Goal: Information Seeking & Learning: Learn about a topic

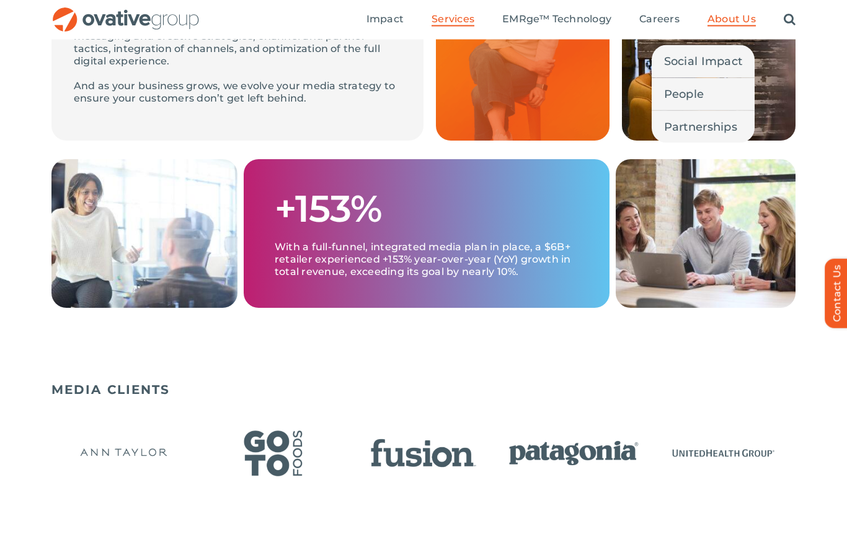
scroll to position [565, 0]
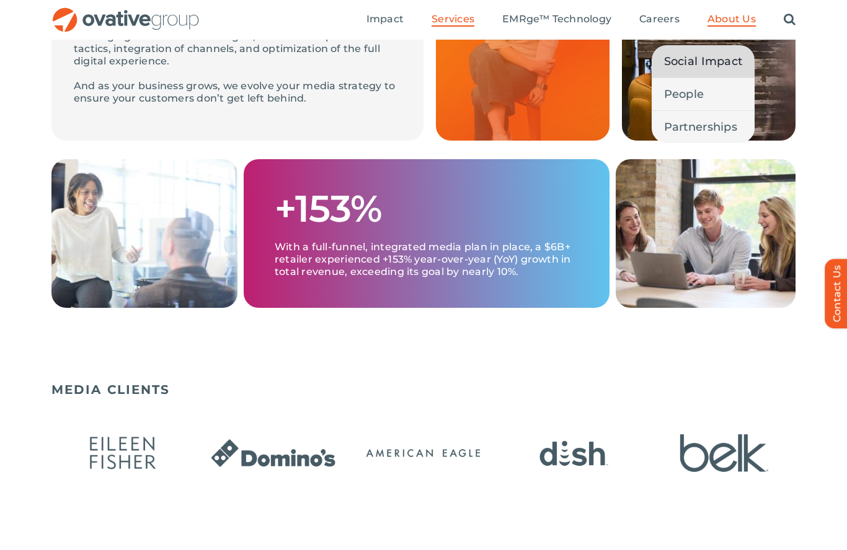
click at [713, 64] on span "Social Impact" at bounding box center [703, 61] width 79 height 17
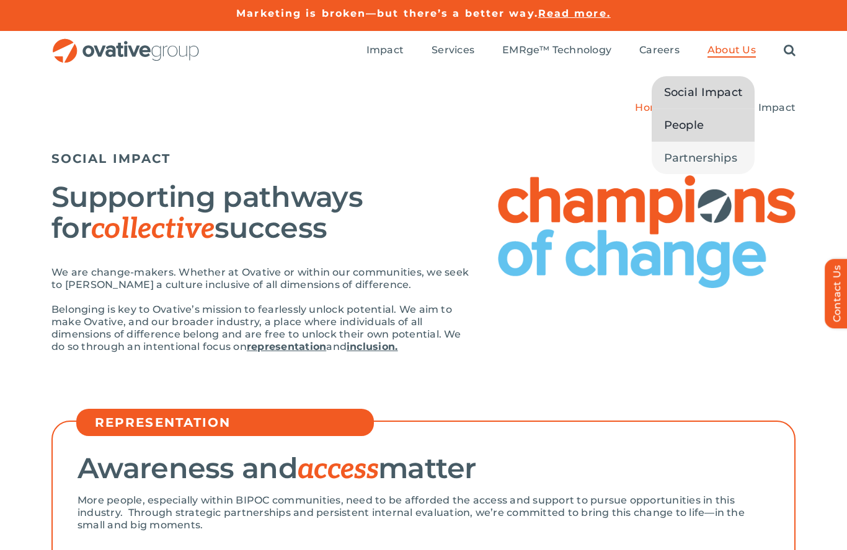
click at [702, 132] on span "People" at bounding box center [684, 125] width 40 height 17
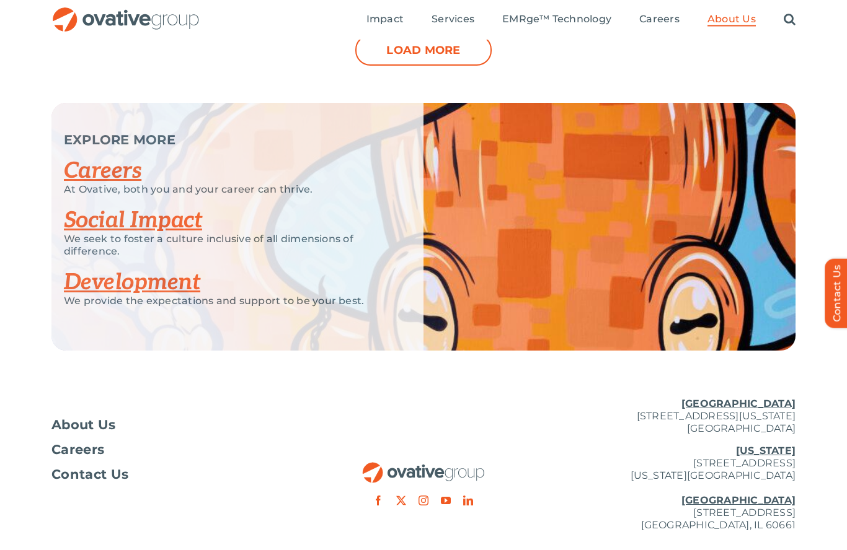
scroll to position [1577, 0]
click at [108, 404] on div "About Us Careers Contact Us" at bounding box center [175, 435] width 248 height 93
click at [108, 403] on div "About Us Careers Contact Us" at bounding box center [175, 435] width 248 height 93
click at [99, 412] on div "About Us Careers Contact Us" at bounding box center [175, 435] width 248 height 93
click at [83, 422] on span "About Us" at bounding box center [83, 426] width 64 height 12
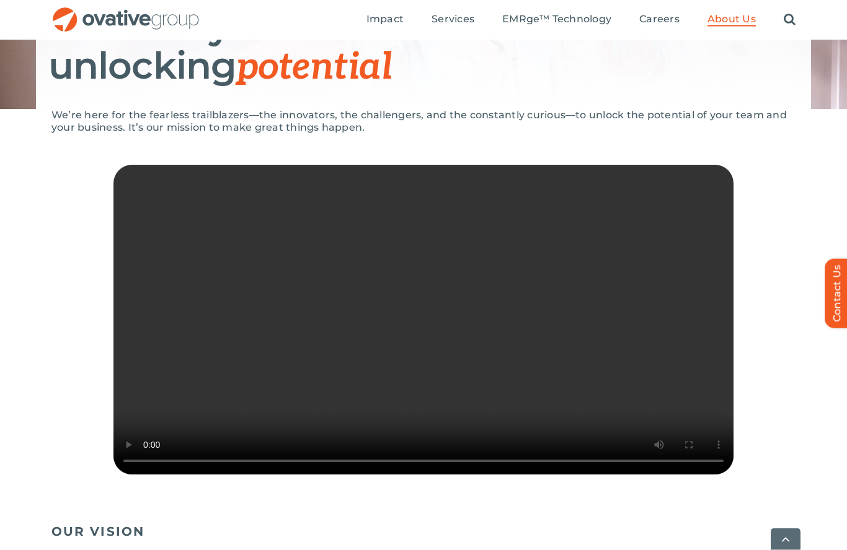
scroll to position [219, 0]
click at [444, 328] on video "Sorry, your browser doesn't support embedded videos." at bounding box center [423, 320] width 620 height 310
click at [681, 252] on video "Sorry, your browser doesn't support embedded videos." at bounding box center [423, 320] width 620 height 310
click at [731, 179] on video "Sorry, your browser doesn't support embedded videos." at bounding box center [423, 320] width 620 height 310
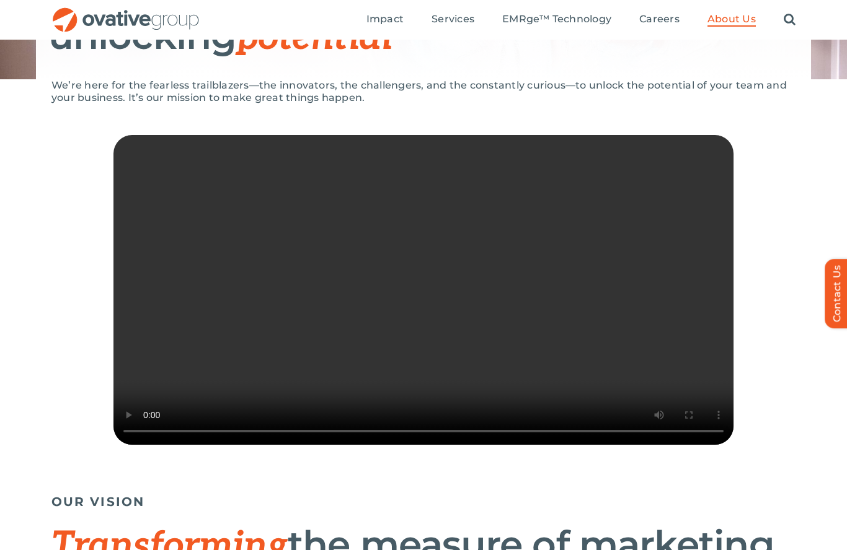
scroll to position [265, 0]
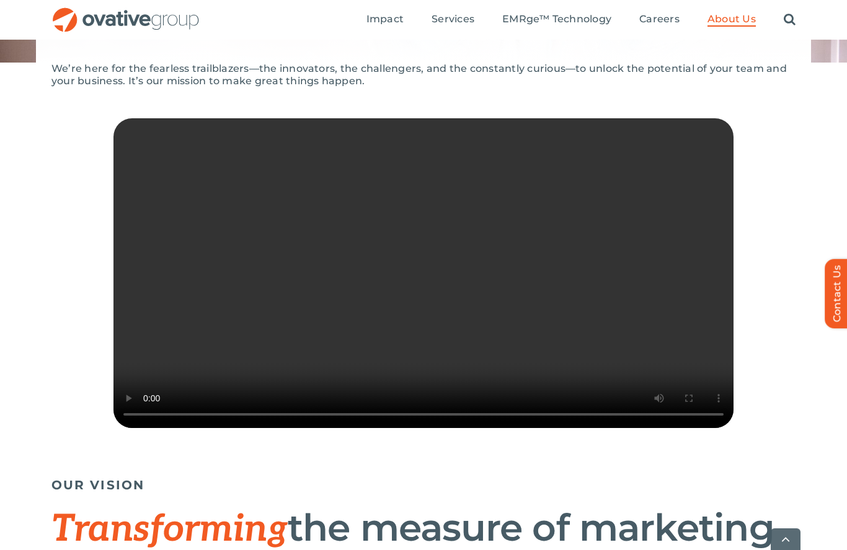
click at [436, 294] on video "Sorry, your browser doesn't support embedded videos." at bounding box center [423, 273] width 620 height 310
click at [428, 296] on video "Sorry, your browser doesn't support embedded videos." at bounding box center [423, 273] width 620 height 310
click at [418, 296] on video "Sorry, your browser doesn't support embedded videos." at bounding box center [423, 273] width 620 height 310
click at [369, 300] on video "Sorry, your browser doesn't support embedded videos." at bounding box center [423, 273] width 620 height 310
click at [421, 289] on video "Sorry, your browser doesn't support embedded videos." at bounding box center [423, 273] width 620 height 310
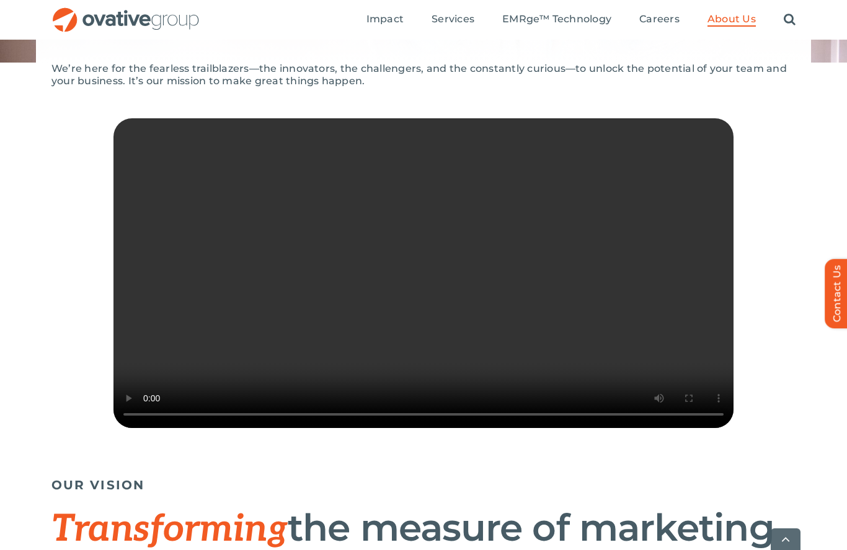
click at [415, 292] on video "Sorry, your browser doesn't support embedded videos." at bounding box center [423, 273] width 620 height 310
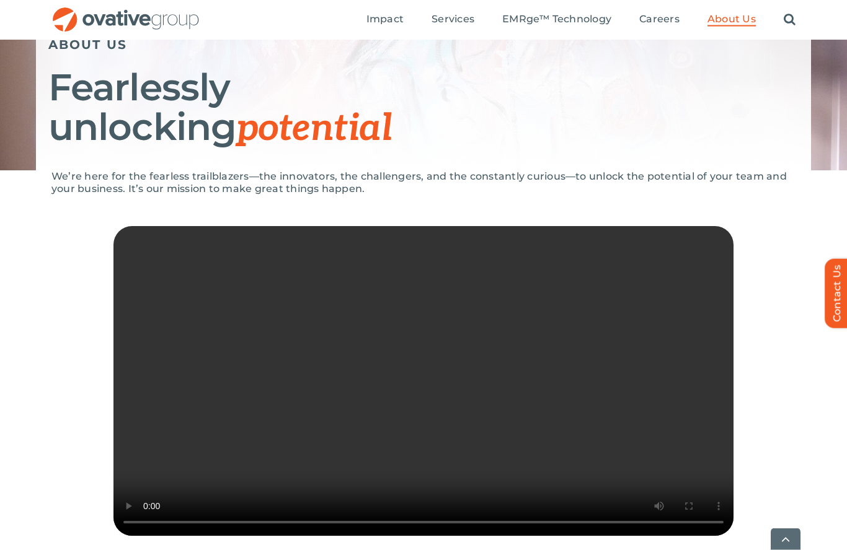
scroll to position [157, 0]
click at [629, 330] on video "Sorry, your browser doesn't support embedded videos." at bounding box center [423, 381] width 620 height 310
click at [726, 250] on video "Sorry, your browser doesn't support embedded videos." at bounding box center [423, 381] width 620 height 310
click at [601, 346] on video "Sorry, your browser doesn't support embedded videos." at bounding box center [423, 381] width 620 height 310
click at [727, 243] on video "Sorry, your browser doesn't support embedded videos." at bounding box center [423, 381] width 620 height 310
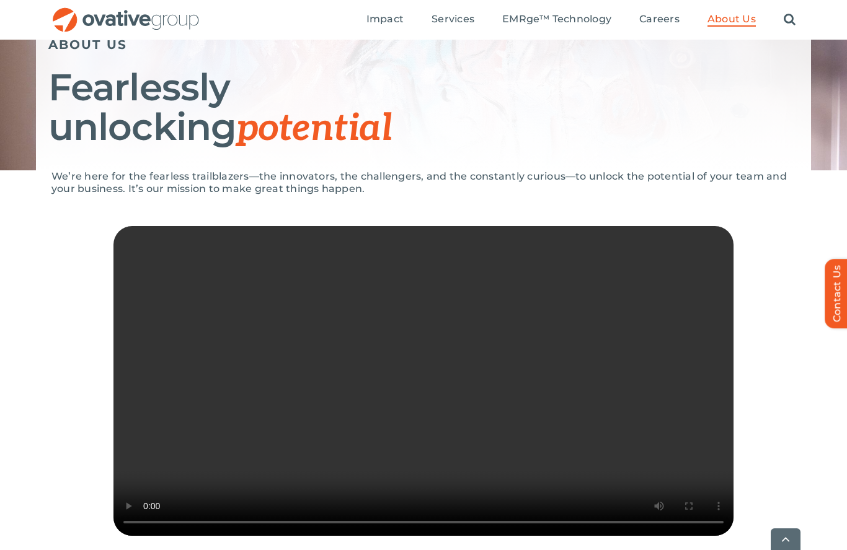
click at [428, 401] on video "Sorry, your browser doesn't support embedded videos." at bounding box center [423, 381] width 620 height 310
click at [424, 399] on video "Sorry, your browser doesn't support embedded videos." at bounding box center [423, 381] width 620 height 310
click at [413, 394] on video "Sorry, your browser doesn't support embedded videos." at bounding box center [423, 381] width 620 height 310
click at [425, 423] on video "Sorry, your browser doesn't support embedded videos." at bounding box center [423, 381] width 620 height 310
click at [539, 392] on video "Sorry, your browser doesn't support embedded videos." at bounding box center [423, 381] width 620 height 310
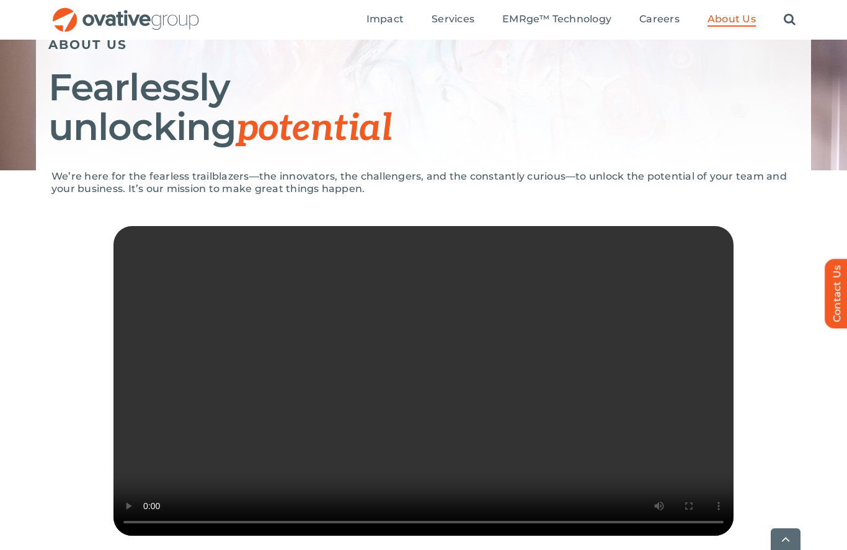
click at [424, 411] on video "Sorry, your browser doesn't support embedded videos." at bounding box center [423, 381] width 620 height 310
click at [420, 407] on video "Sorry, your browser doesn't support embedded videos." at bounding box center [423, 381] width 620 height 310
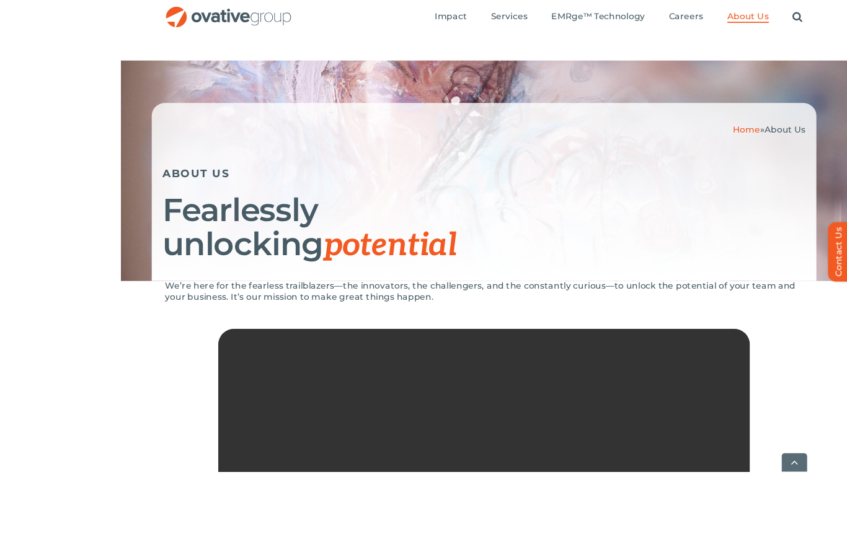
scroll to position [280, 0]
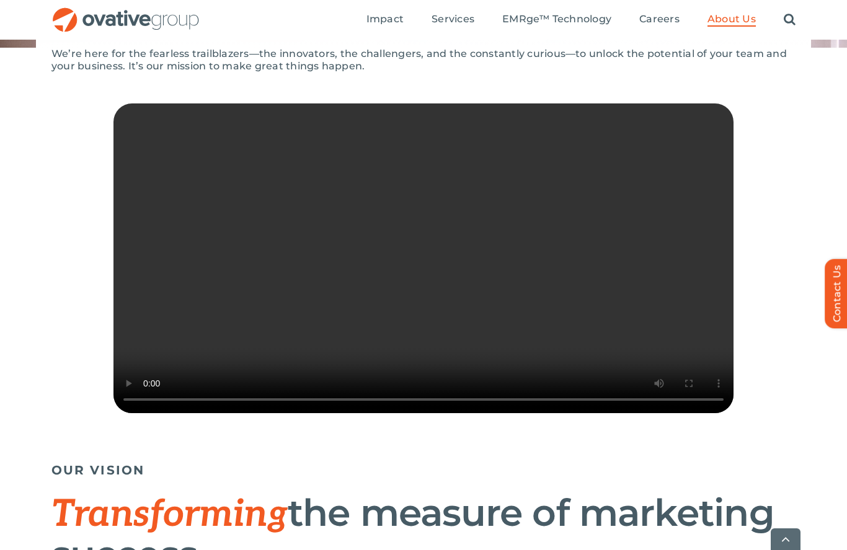
click at [697, 174] on video "Sorry, your browser doesn't support embedded videos." at bounding box center [423, 258] width 620 height 310
click at [727, 119] on video "Sorry, your browser doesn't support embedded videos." at bounding box center [423, 258] width 620 height 310
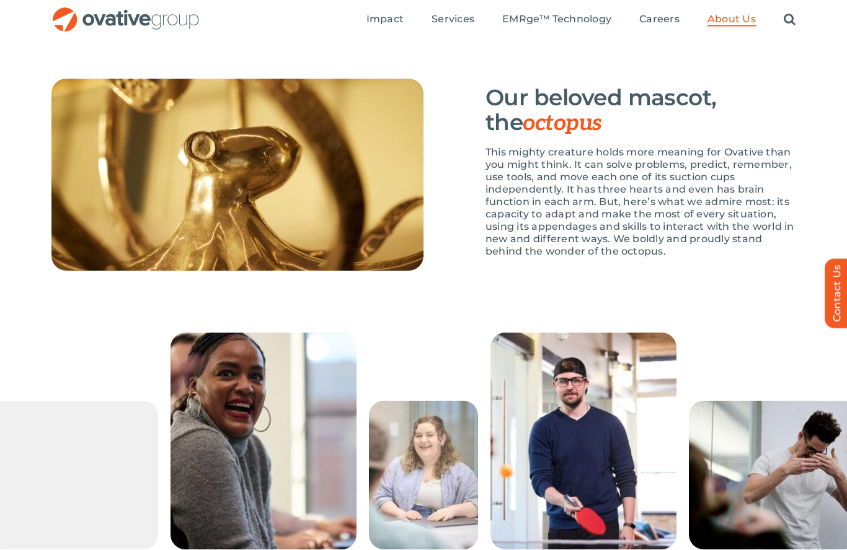
scroll to position [1833, 0]
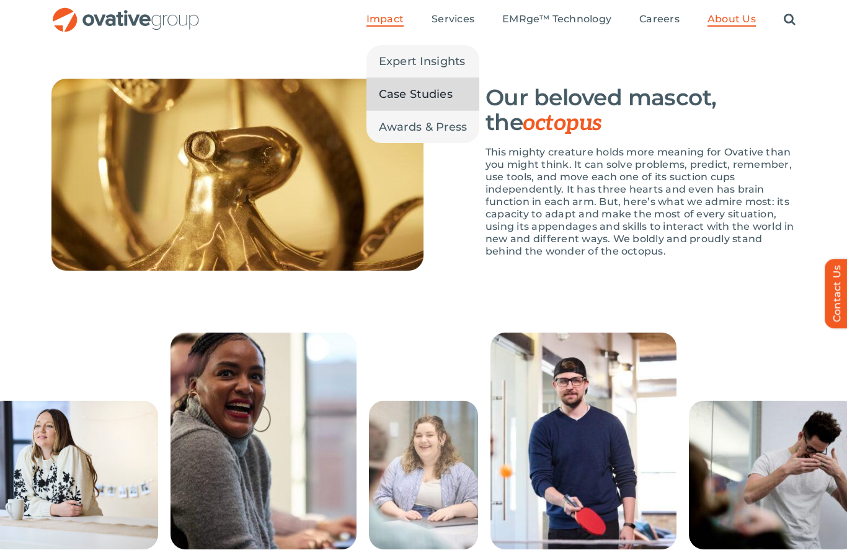
click at [434, 102] on span "Case Studies" at bounding box center [416, 94] width 74 height 17
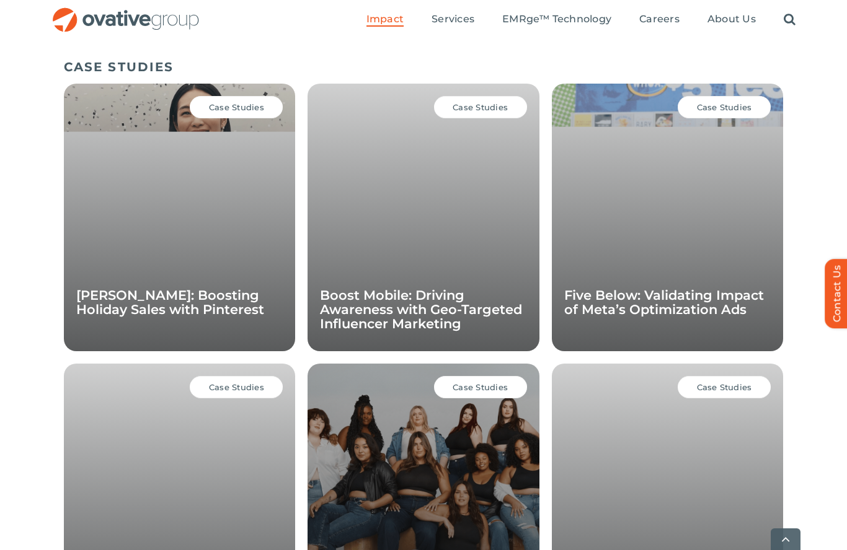
scroll to position [879, 0]
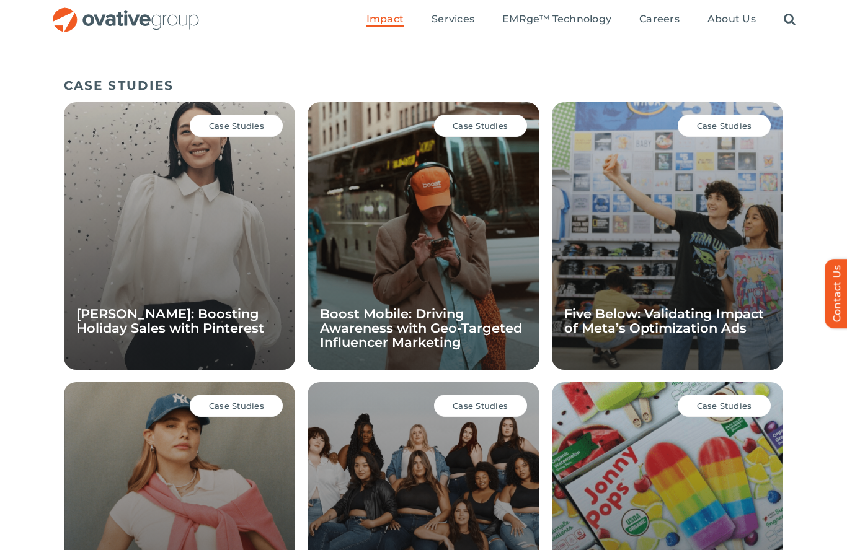
scroll to position [839, 0]
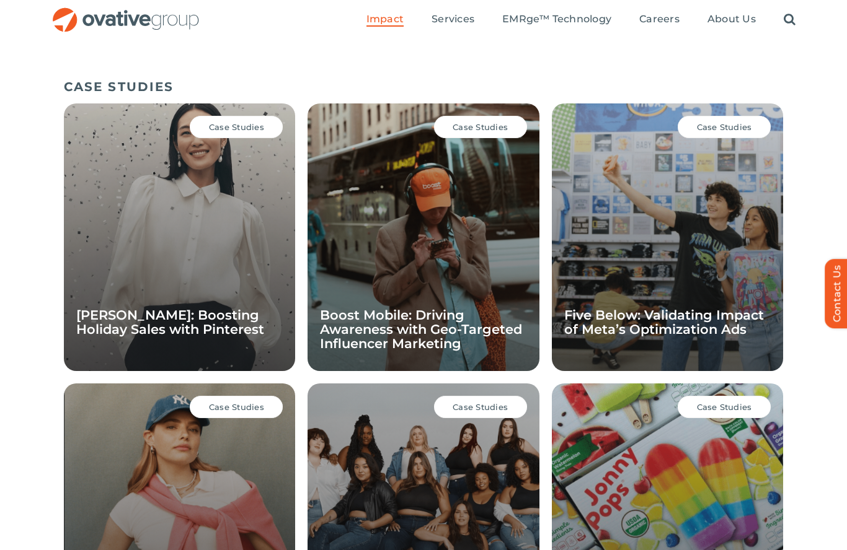
click at [209, 239] on div "Case Studies [PERSON_NAME]: Boosting Holiday Sales with Pinterest" at bounding box center [179, 237] width 231 height 268
click at [244, 134] on div "Case Studies" at bounding box center [236, 127] width 93 height 22
click at [169, 315] on link "[PERSON_NAME]: Boosting Holiday Sales with Pinterest" at bounding box center [170, 322] width 188 height 30
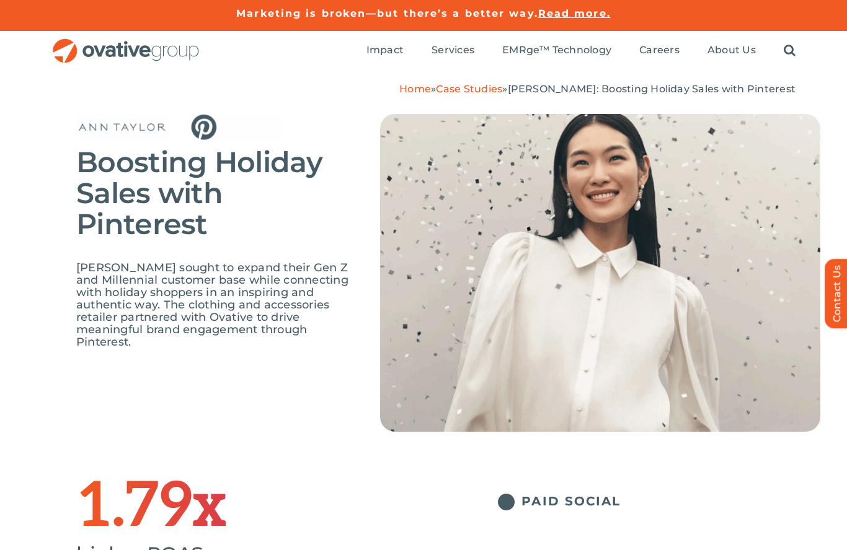
click at [568, 64] on ul "Impact Expert Insights Case Studies Awards & Press Services Media Measurement C…" at bounding box center [580, 51] width 429 height 40
click at [539, 49] on span "EMRge™ Technology" at bounding box center [556, 50] width 109 height 12
